Goal: Task Accomplishment & Management: Manage account settings

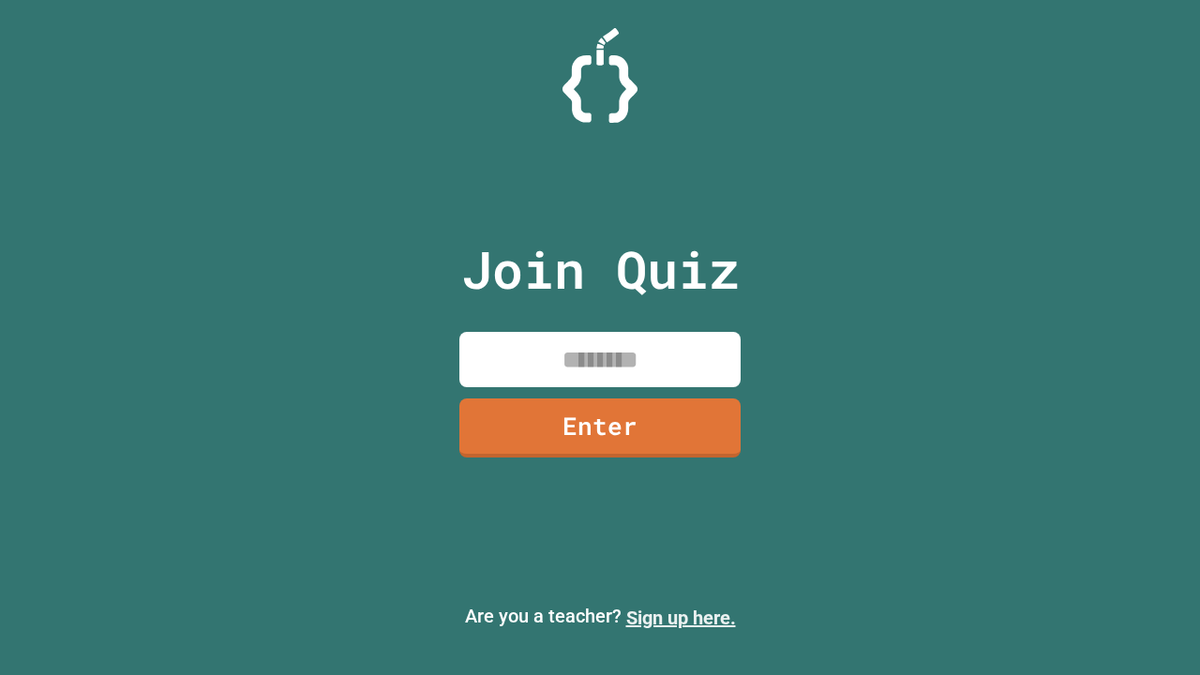
click at [681, 618] on link "Sign up here." at bounding box center [681, 618] width 110 height 23
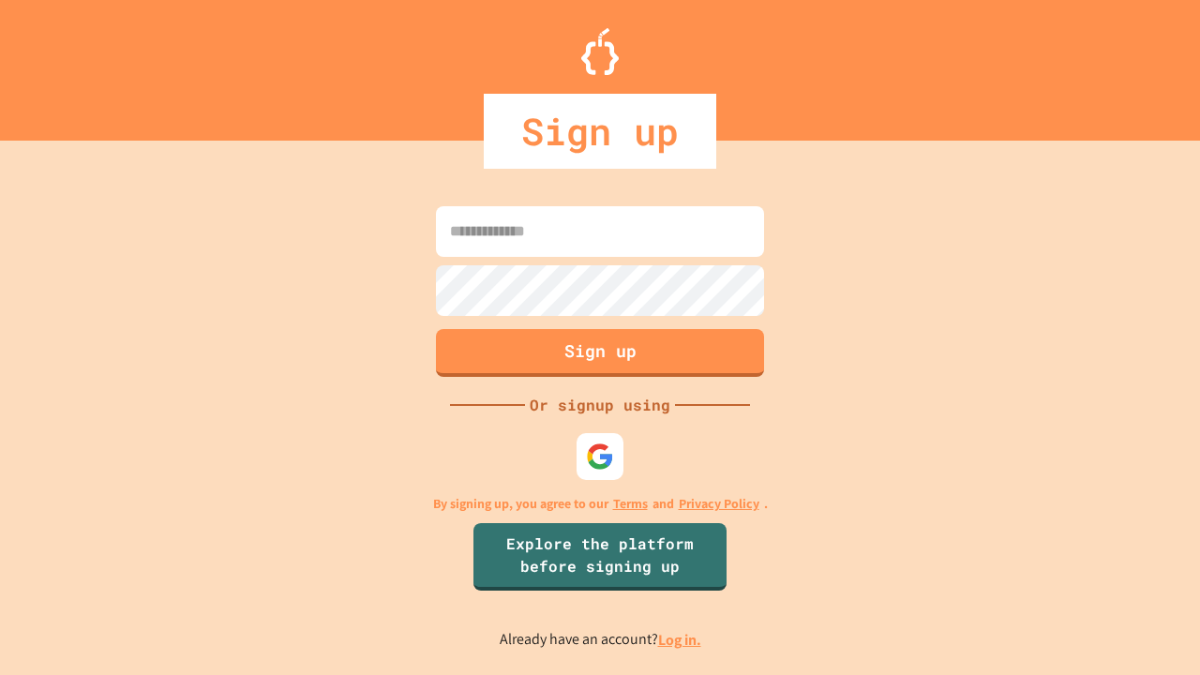
click at [681, 639] on link "Log in." at bounding box center [679, 640] width 43 height 20
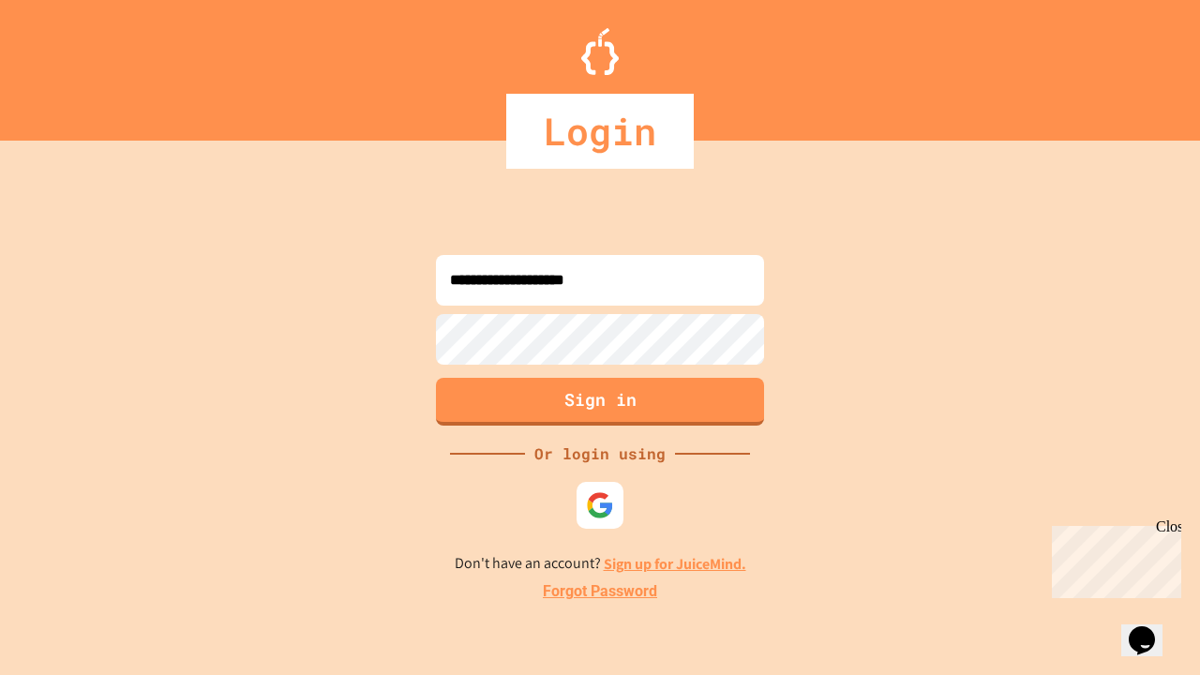
type input "**********"
